Goal: Check status: Verify the current state of an ongoing process or item

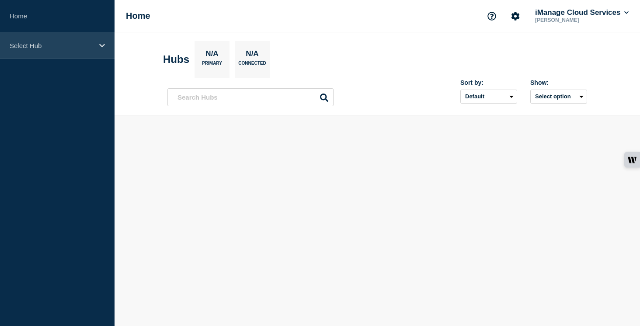
click at [80, 52] on div "Select Hub" at bounding box center [57, 45] width 114 height 27
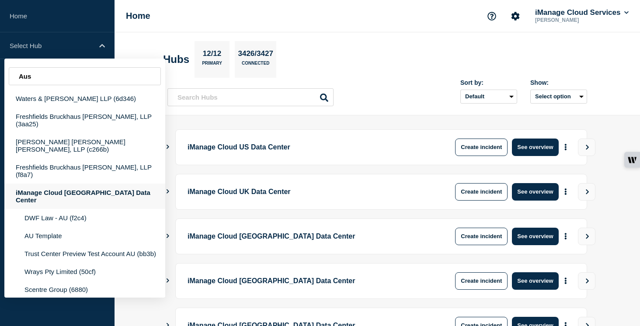
type input "Aus"
click at [58, 183] on div "iManage Cloud [GEOGRAPHIC_DATA] Data Center" at bounding box center [84, 195] width 161 height 25
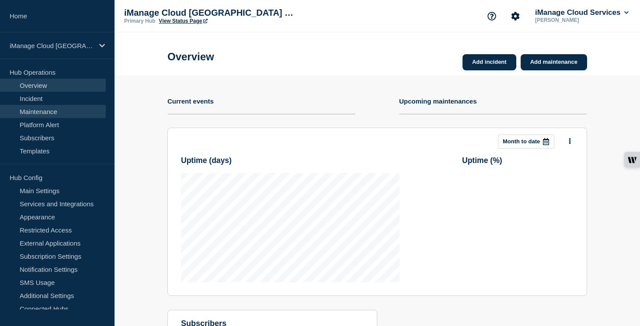
click at [63, 109] on link "Maintenance" at bounding box center [53, 111] width 106 height 13
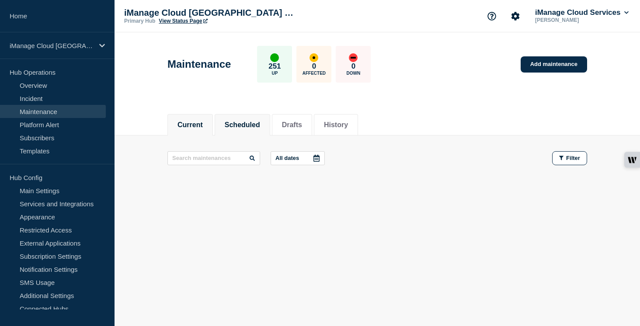
click at [245, 124] on button "Scheduled" at bounding box center [242, 125] width 35 height 8
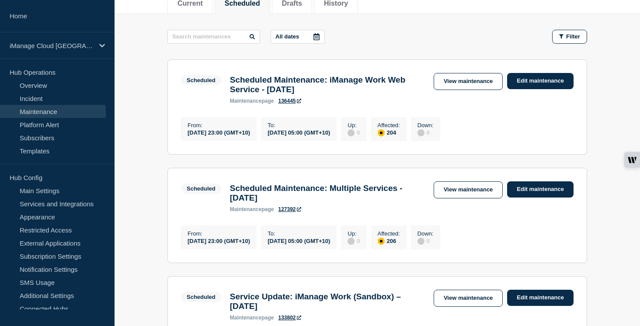
scroll to position [122, 0]
